Goal: Task Accomplishment & Management: Manage account settings

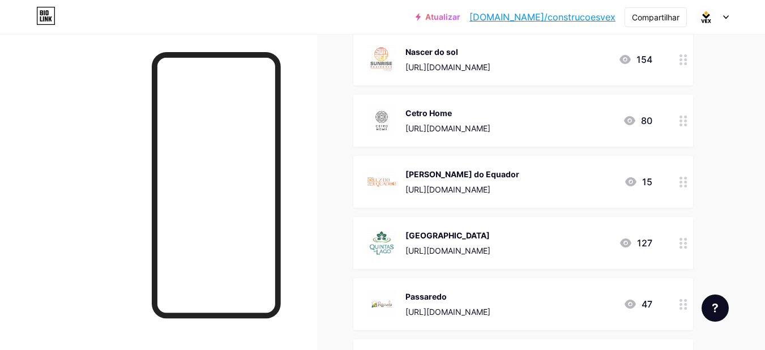
scroll to position [226, 0]
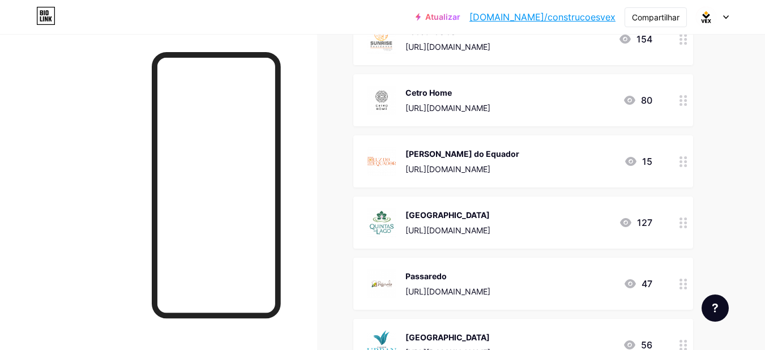
click at [682, 226] on circle at bounding box center [680, 226] width 3 height 3
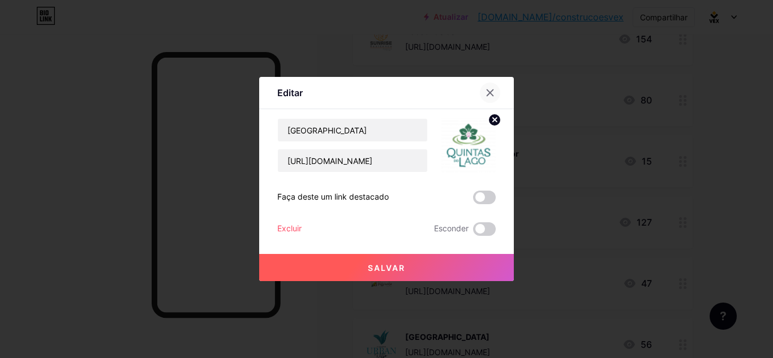
click at [488, 90] on icon at bounding box center [490, 92] width 9 height 9
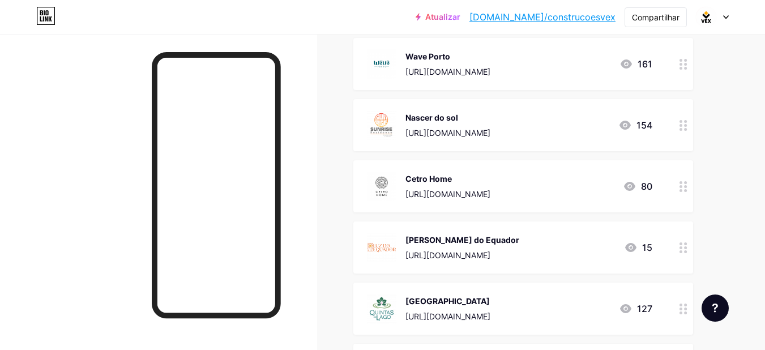
scroll to position [0, 0]
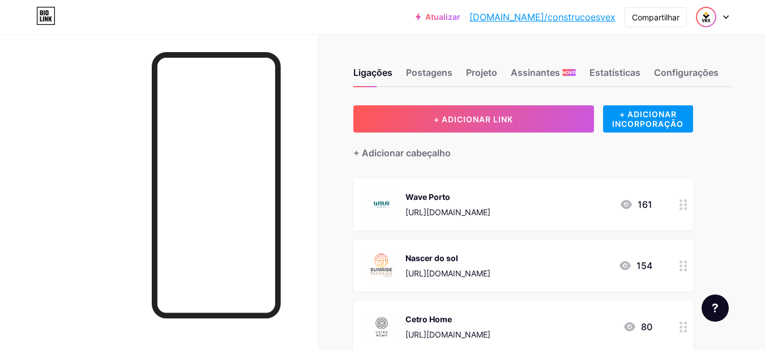
click at [701, 17] on img at bounding box center [706, 17] width 18 height 18
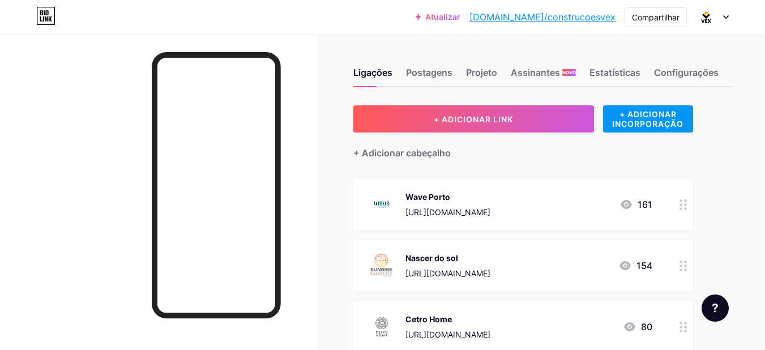
click at [46, 17] on icon at bounding box center [45, 16] width 19 height 18
click at [701, 20] on img at bounding box center [706, 17] width 18 height 18
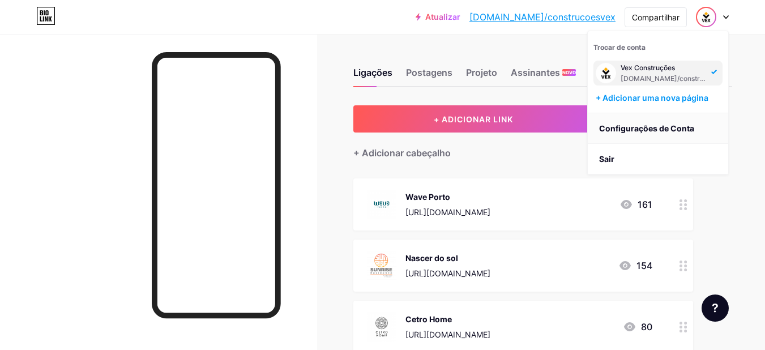
click at [647, 128] on font "Configurações de Conta" at bounding box center [646, 128] width 95 height 10
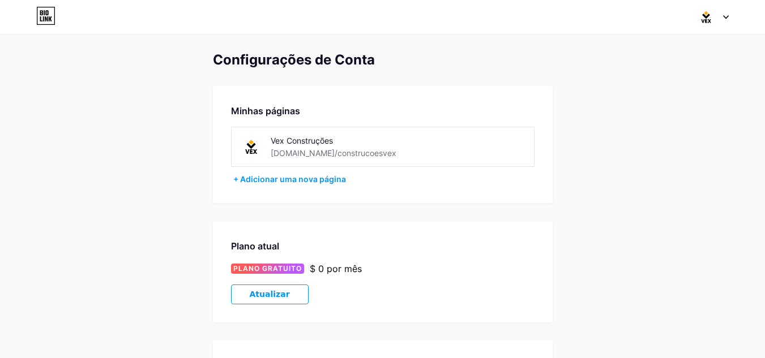
click at [429, 149] on div "Vex Construções [DOMAIN_NAME]/construcoesvex" at bounding box center [334, 146] width 192 height 25
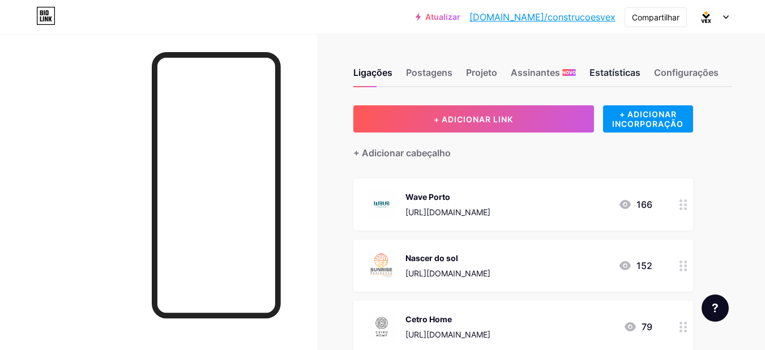
click at [608, 72] on font "Estatísticas" at bounding box center [614, 72] width 51 height 11
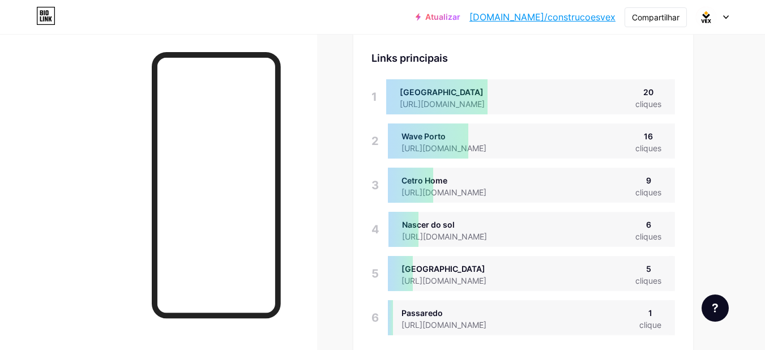
scroll to position [113, 0]
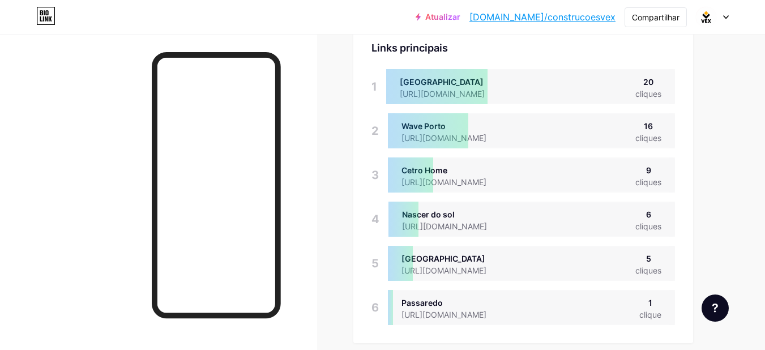
click at [654, 82] on div "20" at bounding box center [648, 82] width 26 height 12
click at [503, 88] on div "[URL][DOMAIN_NAME]" at bounding box center [451, 94] width 103 height 12
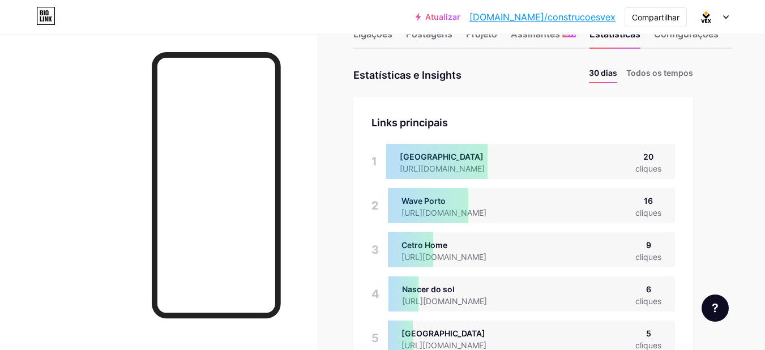
scroll to position [0, 0]
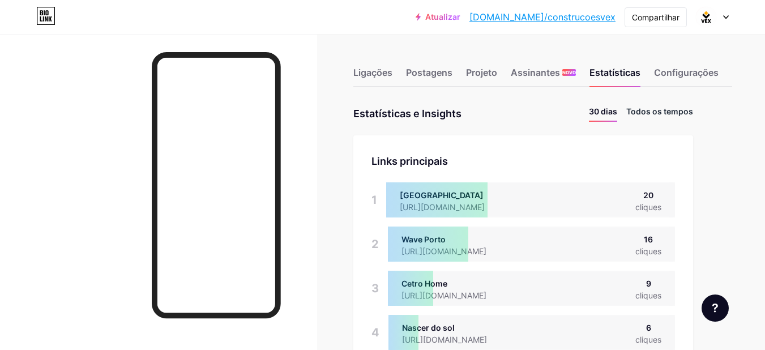
click at [669, 114] on font "Todos os tempos" at bounding box center [659, 111] width 67 height 10
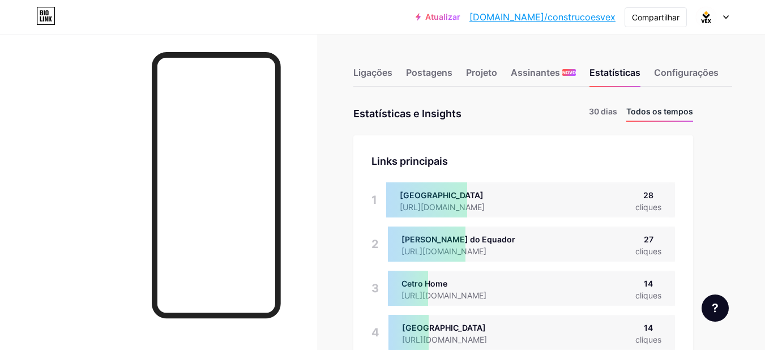
scroll to position [350, 765]
click at [610, 108] on font "30 dias" at bounding box center [603, 111] width 28 height 10
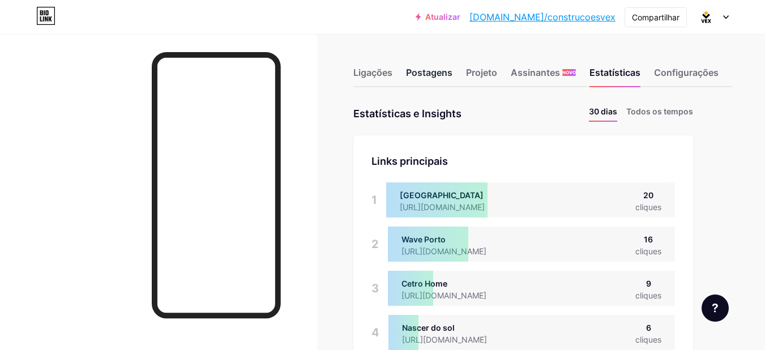
click at [444, 73] on font "Postagens" at bounding box center [429, 72] width 46 height 11
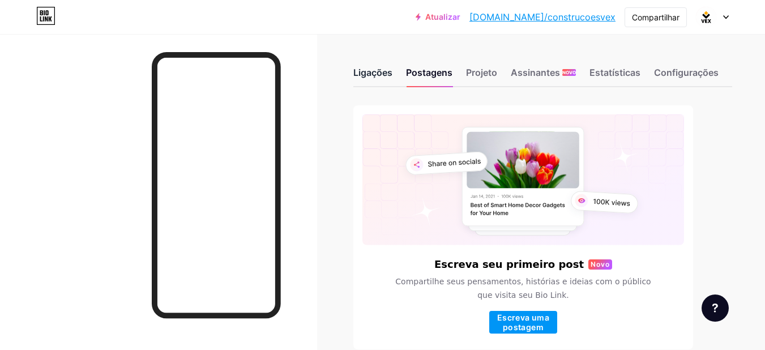
click at [380, 75] on font "Ligações" at bounding box center [372, 72] width 39 height 11
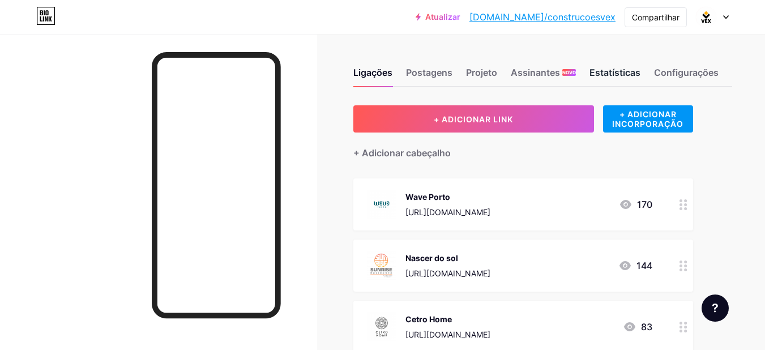
click at [611, 70] on font "Estatísticas" at bounding box center [614, 72] width 51 height 11
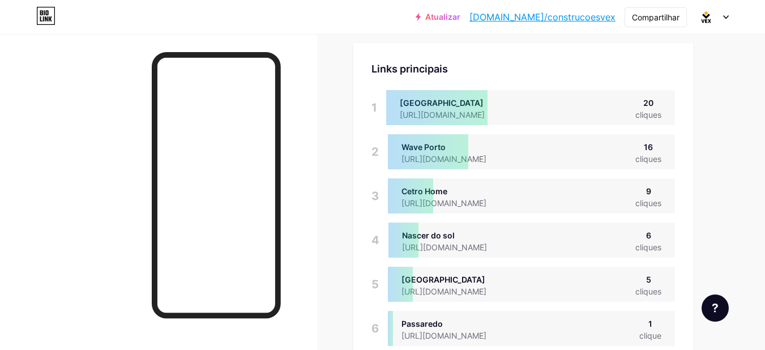
scroll to position [57, 0]
